Goal: Navigation & Orientation: Find specific page/section

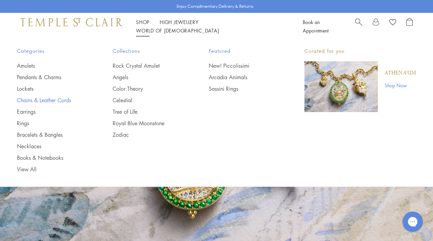
click at [0, 0] on div "POPUP Form" at bounding box center [0, 0] width 0 height 0
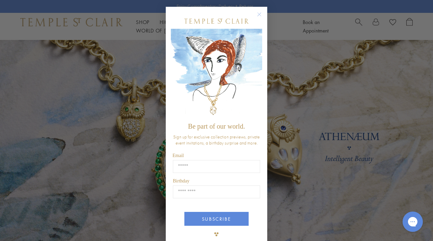
click at [259, 14] on circle "Close dialog" at bounding box center [260, 14] width 8 height 8
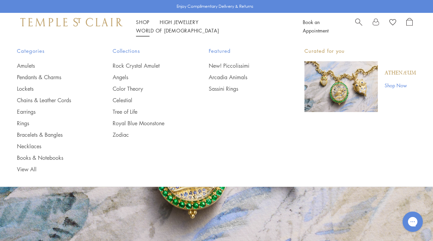
click at [239, 194] on link at bounding box center [216, 150] width 433 height 220
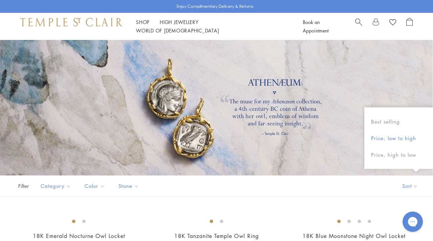
click at [401, 138] on button "Price, low to high" at bounding box center [399, 138] width 69 height 17
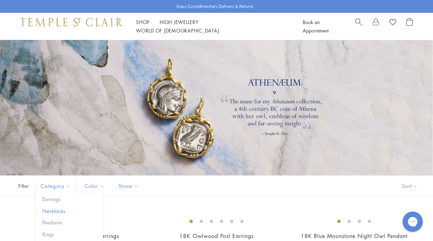
click at [60, 213] on button "Necklaces" at bounding box center [72, 211] width 63 height 8
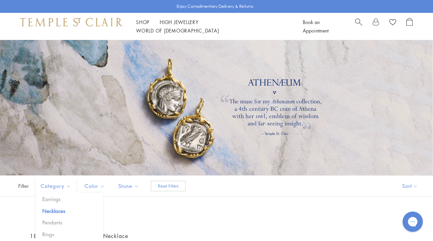
click at [66, 215] on ul "Earrings Necklaces Pendants Rings" at bounding box center [70, 216] width 68 height 43
